Goal: Information Seeking & Learning: Check status

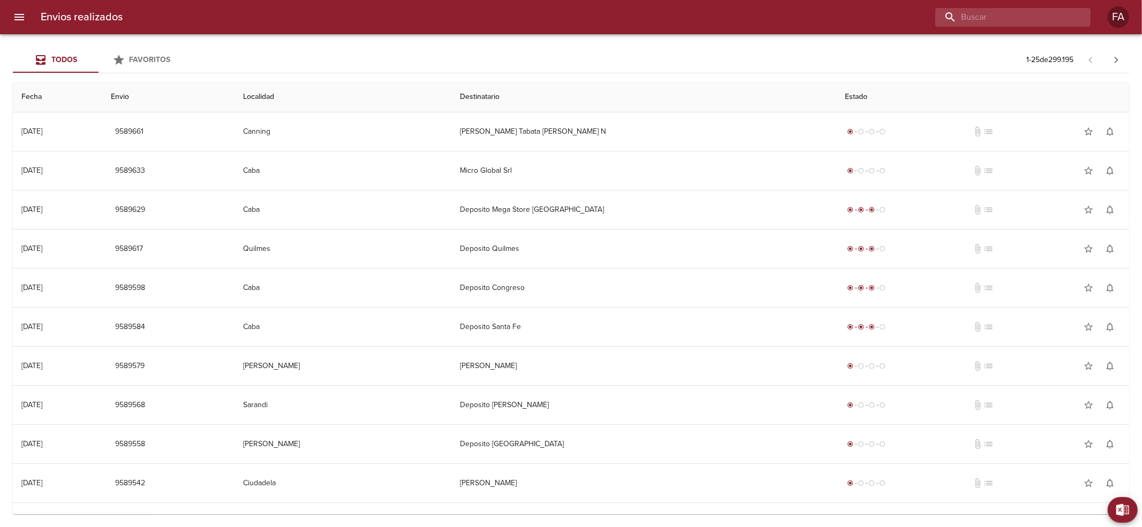
paste input "[PERSON_NAME]"
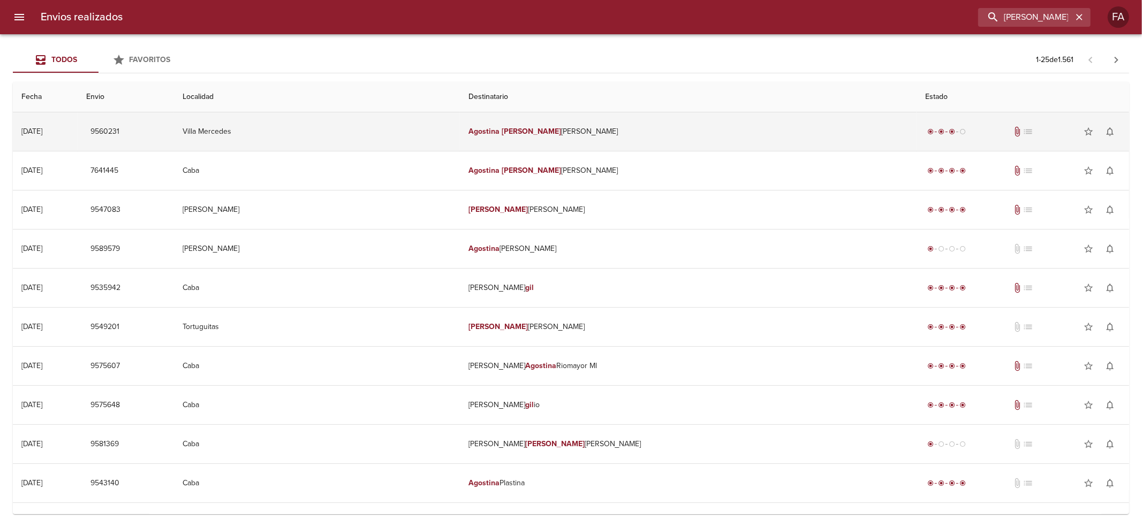
click at [671, 137] on td "[PERSON_NAME]" at bounding box center [688, 131] width 457 height 39
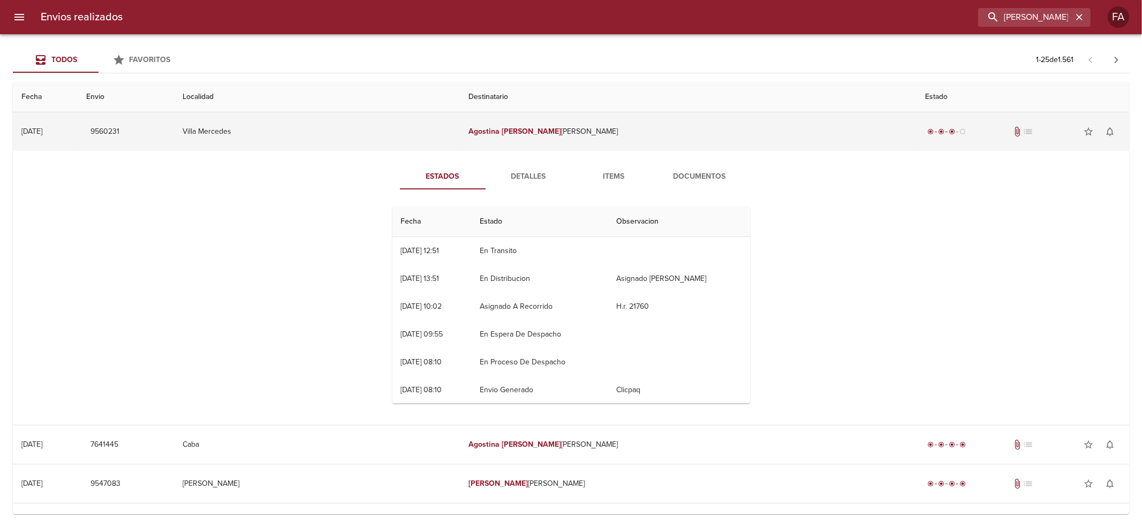
click at [667, 139] on td "[PERSON_NAME]" at bounding box center [688, 131] width 457 height 39
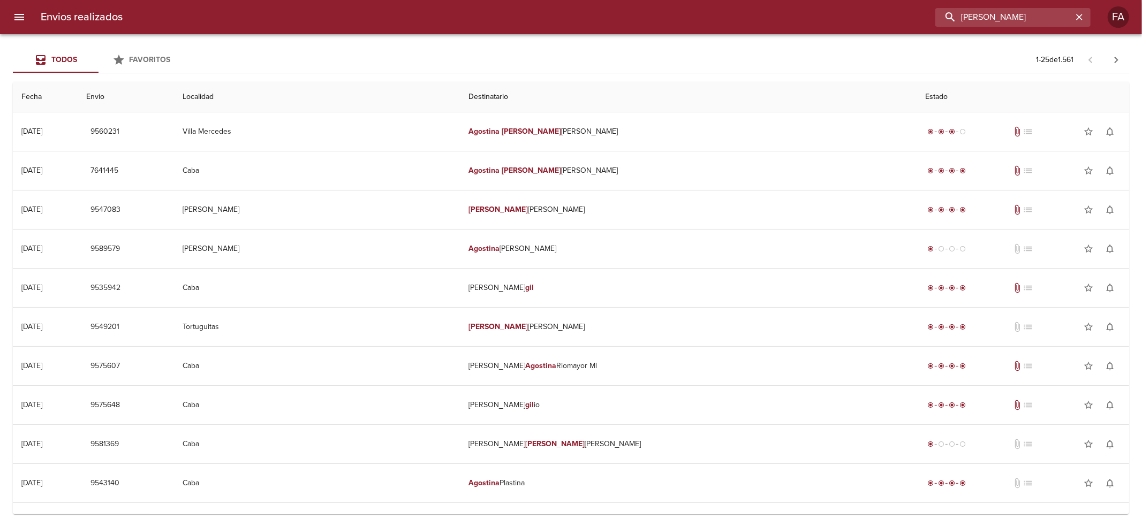
drag, startPoint x: 1037, startPoint y: 13, endPoint x: 1099, endPoint y: 31, distance: 64.7
click at [1049, 18] on input "[PERSON_NAME]" at bounding box center [1003, 17] width 137 height 19
type input "[PERSON_NAME]"
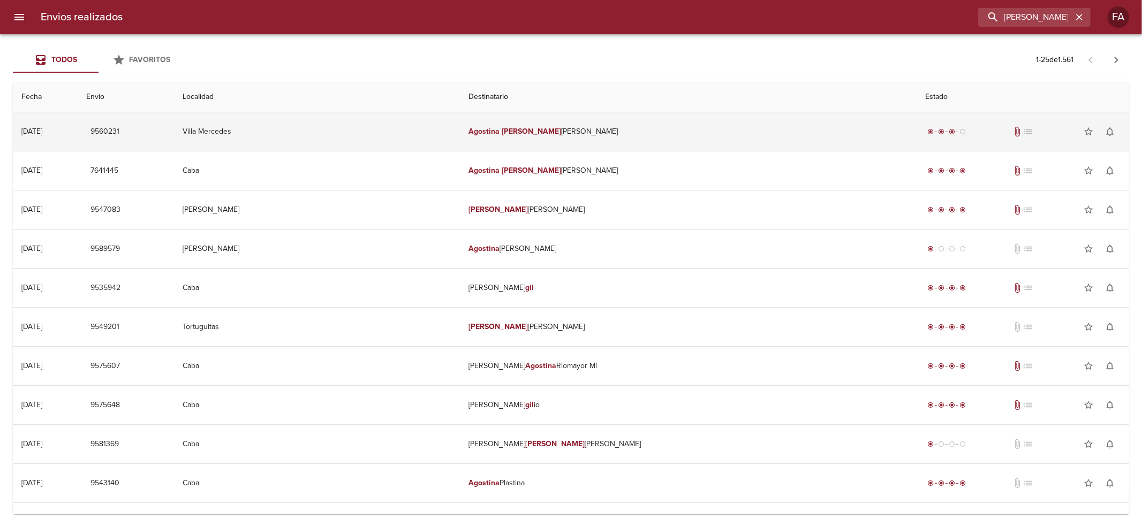
click at [574, 128] on td "[PERSON_NAME]" at bounding box center [688, 131] width 457 height 39
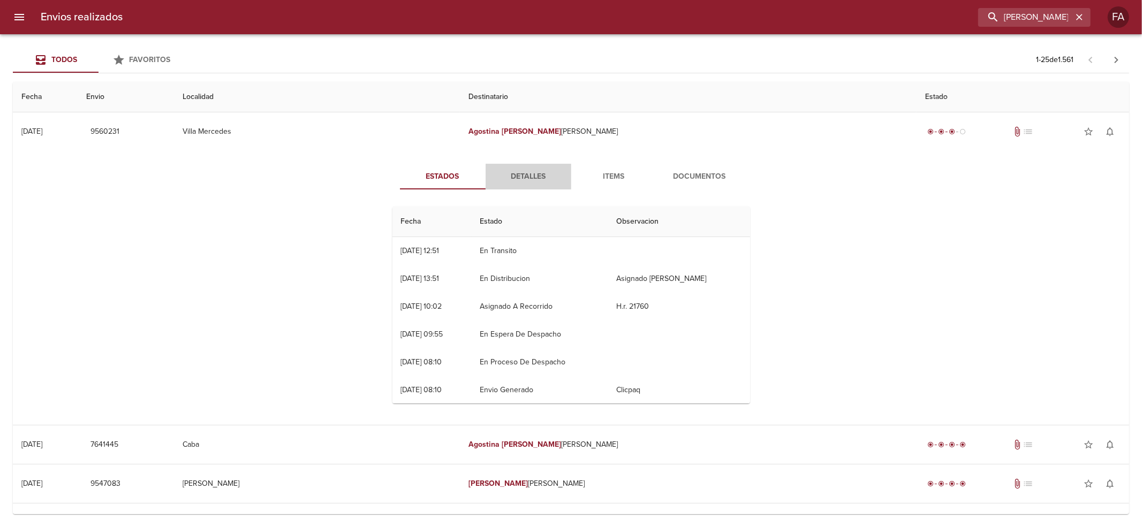
click at [542, 183] on button "Detalles" at bounding box center [529, 177] width 86 height 26
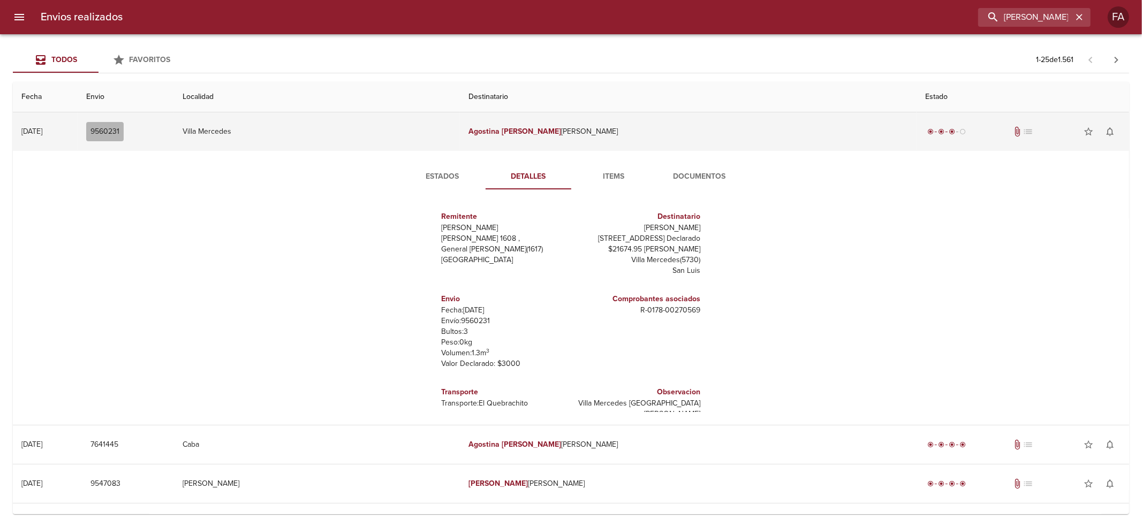
click at [119, 129] on span "9560231" at bounding box center [104, 131] width 29 height 13
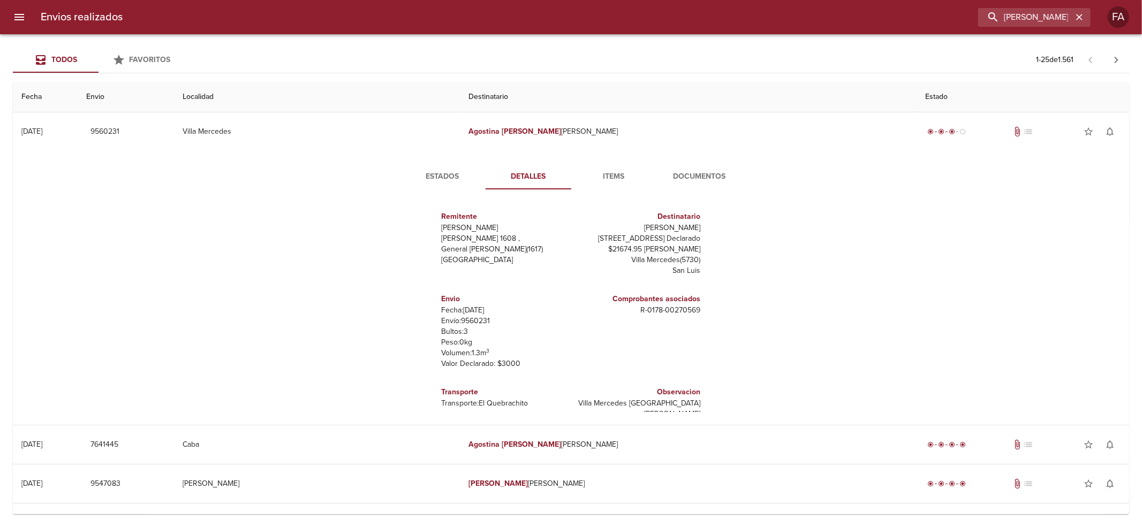
click at [699, 188] on button "Documentos" at bounding box center [700, 177] width 86 height 26
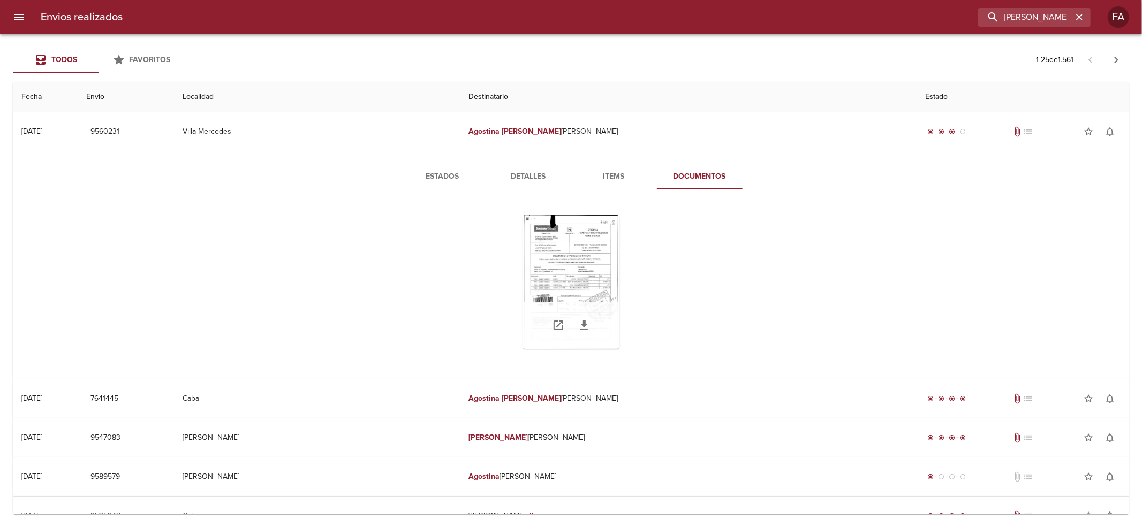
click at [567, 249] on div "Tabla de envíos del cliente" at bounding box center [571, 282] width 96 height 134
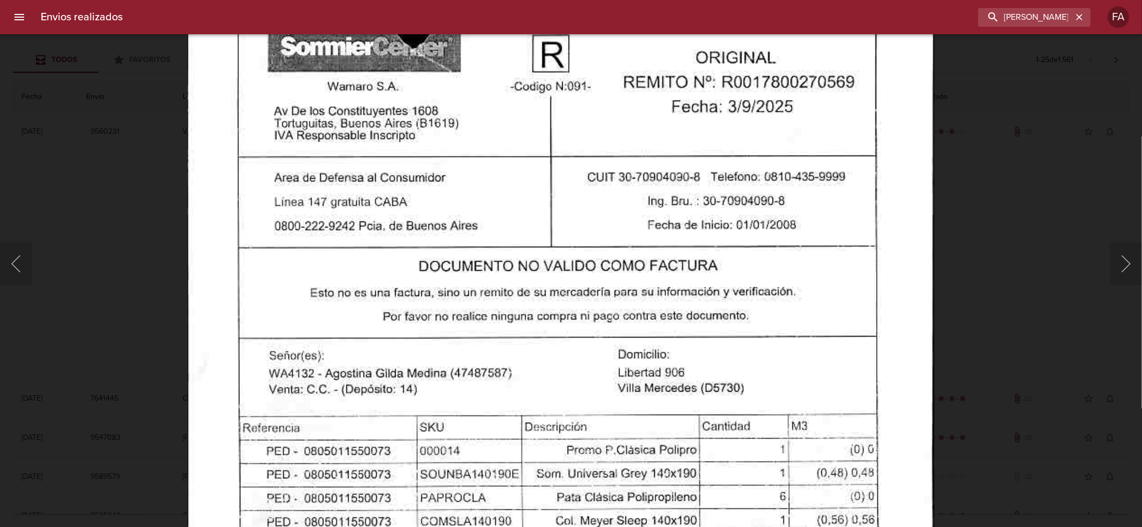
click at [577, 391] on img "Lightbox" at bounding box center [560, 473] width 747 height 1066
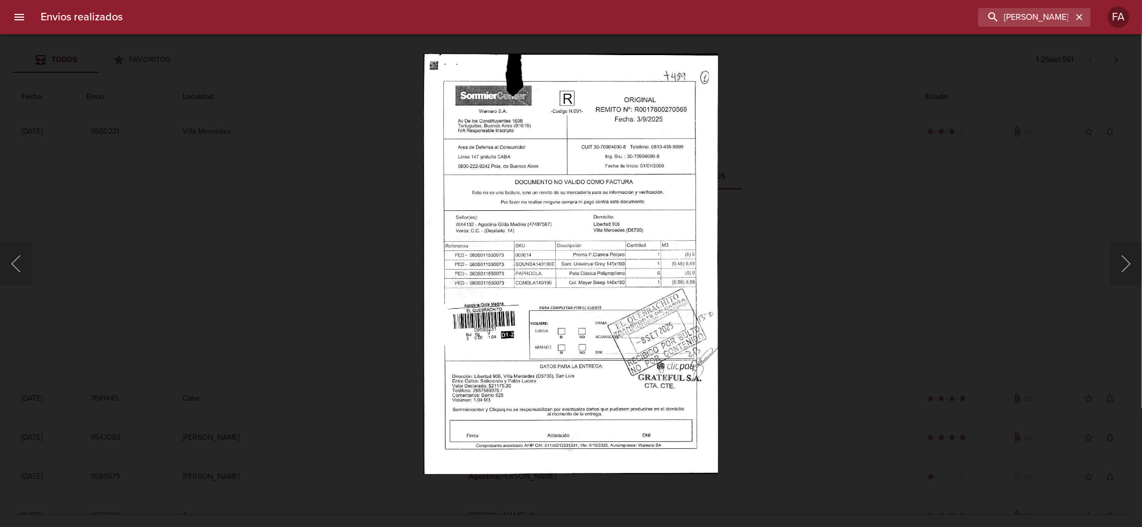
click at [232, 264] on div "Lightbox" at bounding box center [571, 263] width 1142 height 527
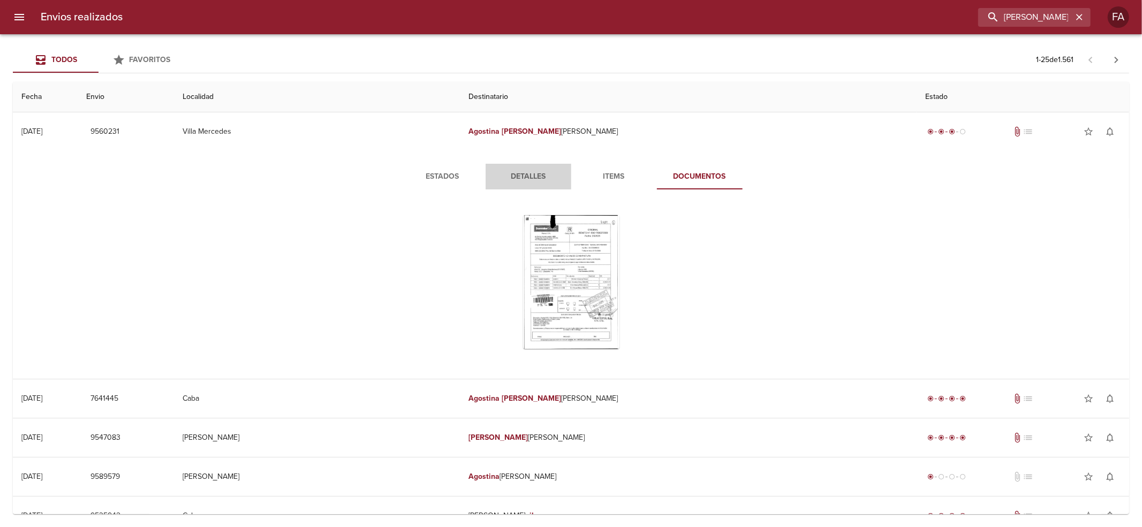
click at [505, 178] on span "Detalles" at bounding box center [528, 176] width 73 height 13
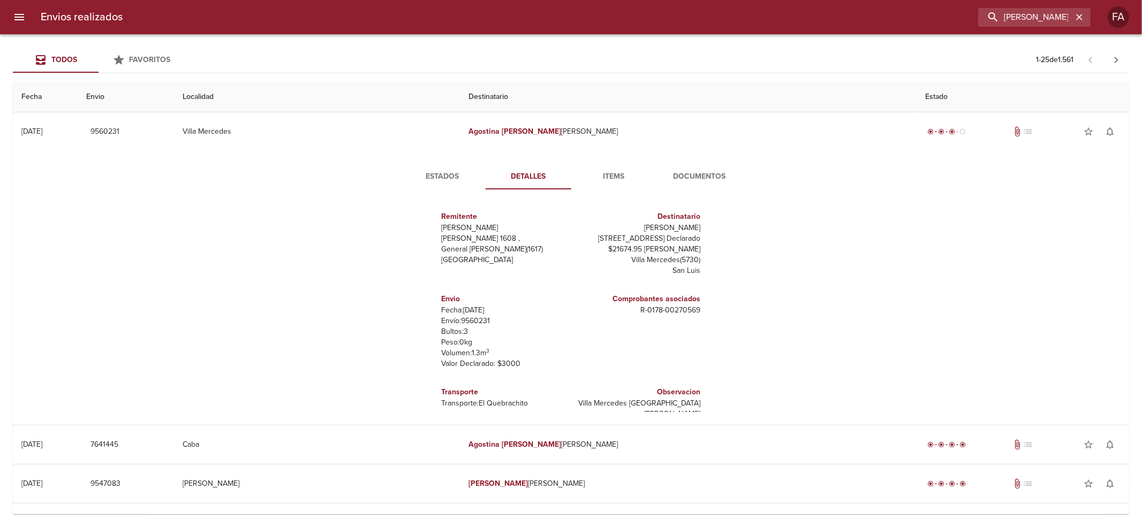
scroll to position [16, 0]
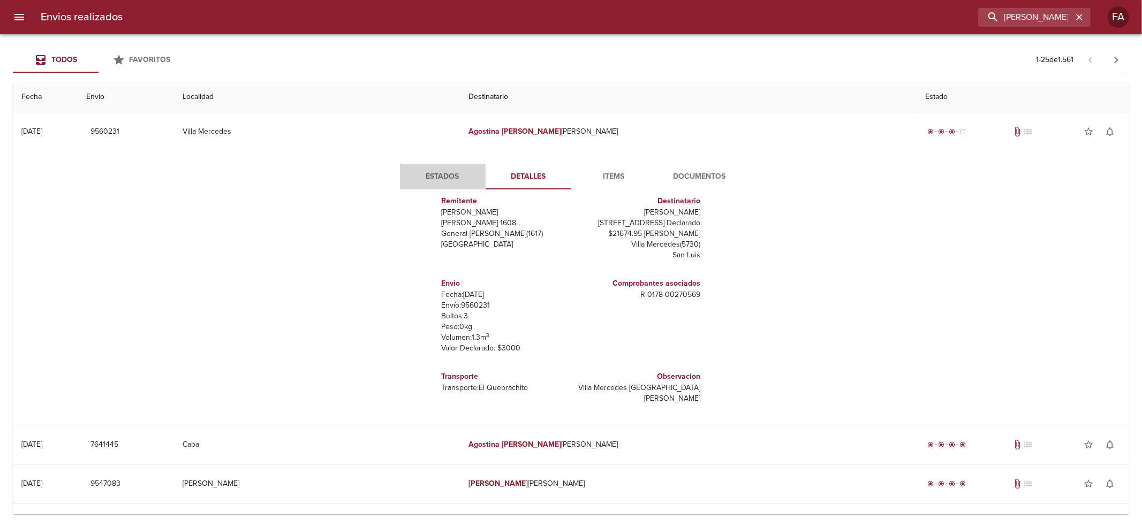
click at [433, 178] on span "Estados" at bounding box center [442, 176] width 73 height 13
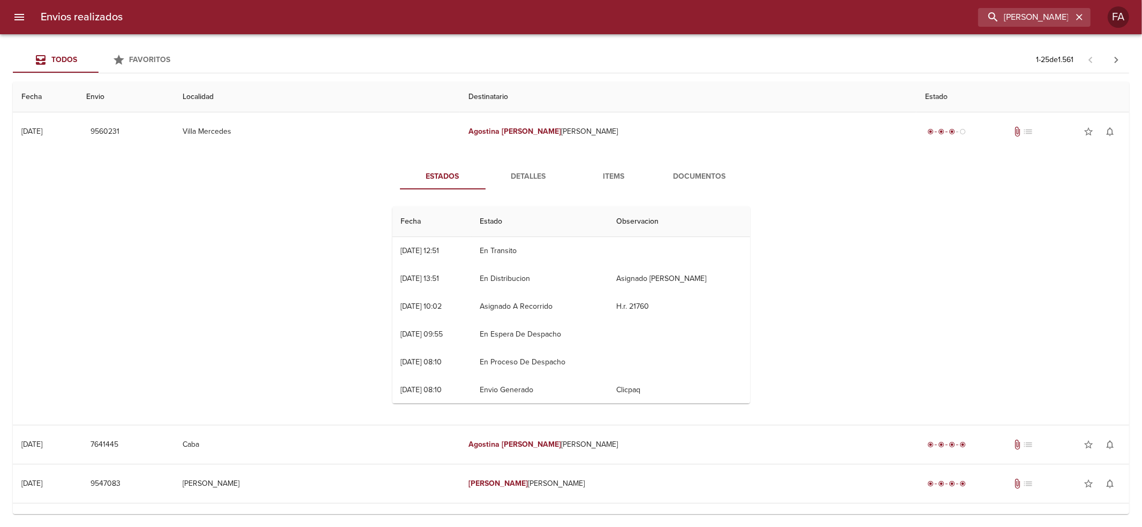
click at [499, 185] on button "Detalles" at bounding box center [529, 177] width 86 height 26
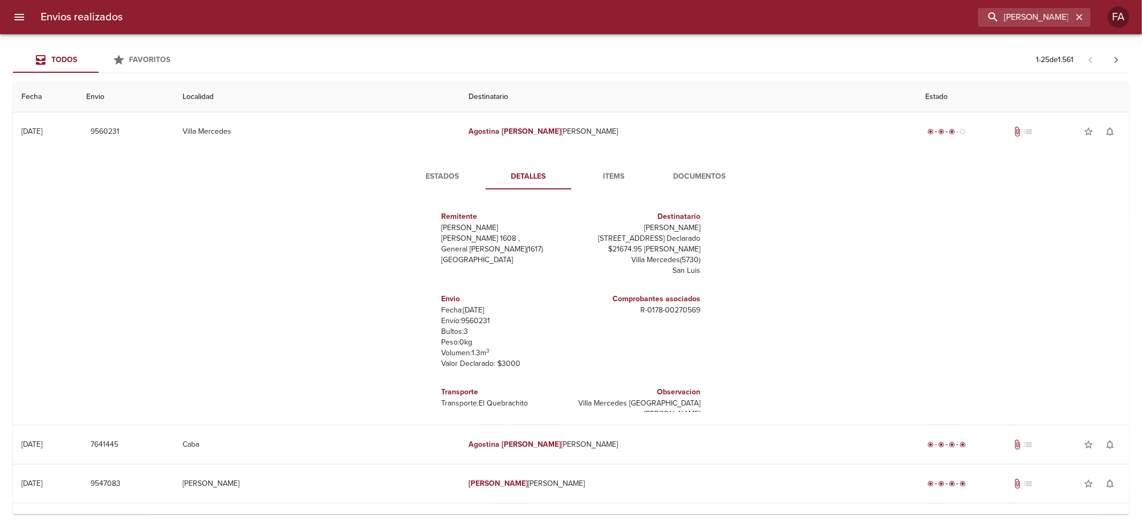
scroll to position [16, 0]
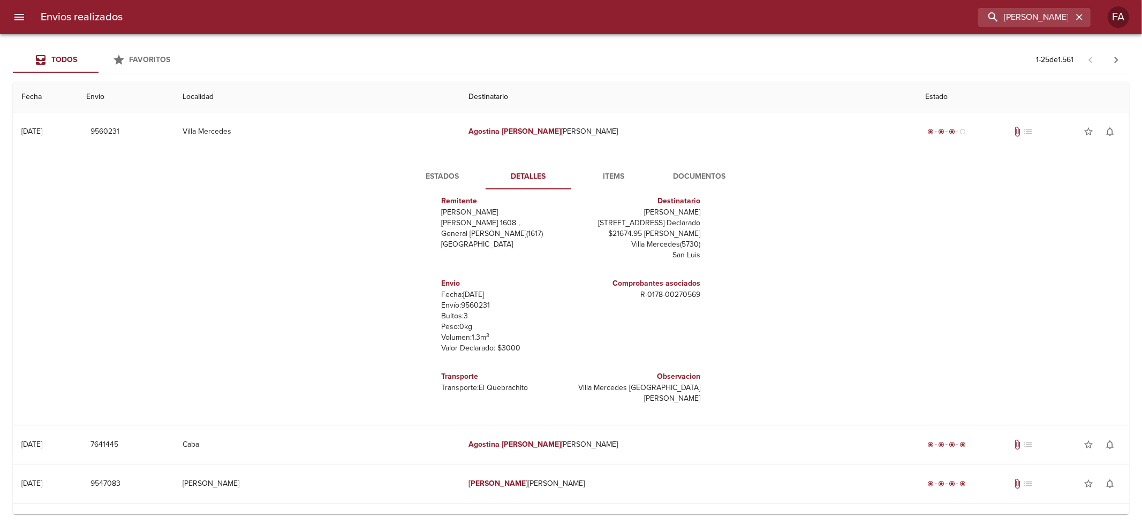
click at [461, 183] on button "Estados" at bounding box center [443, 177] width 86 height 26
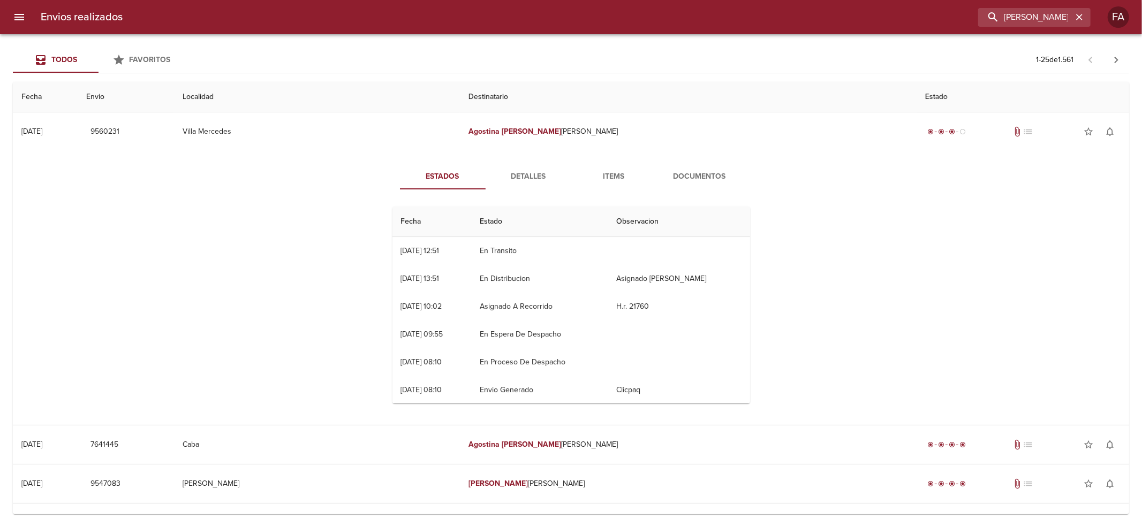
scroll to position [0, 0]
